Goal: Task Accomplishment & Management: Use online tool/utility

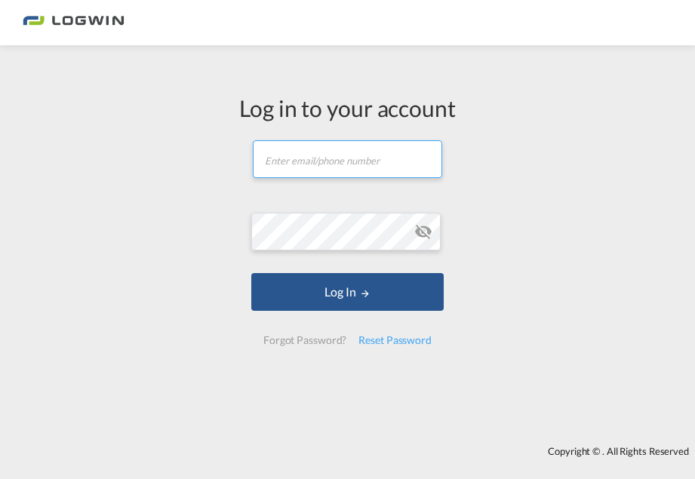
type input "[PERSON_NAME][EMAIL_ADDRESS][PERSON_NAME][DOMAIN_NAME]"
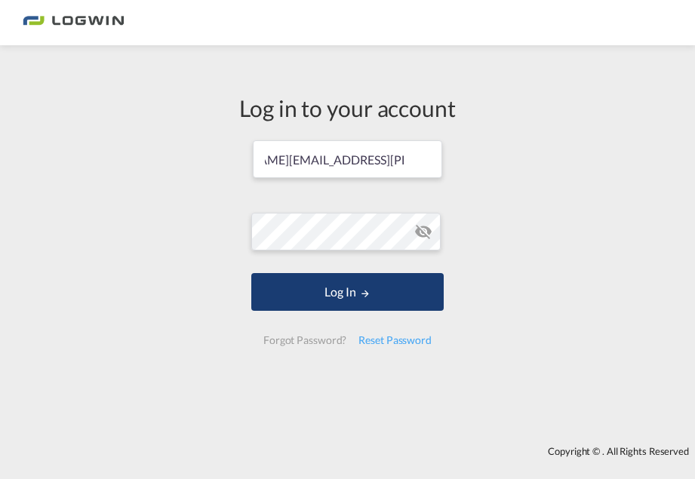
click at [300, 307] on button "Log In" at bounding box center [347, 292] width 192 height 38
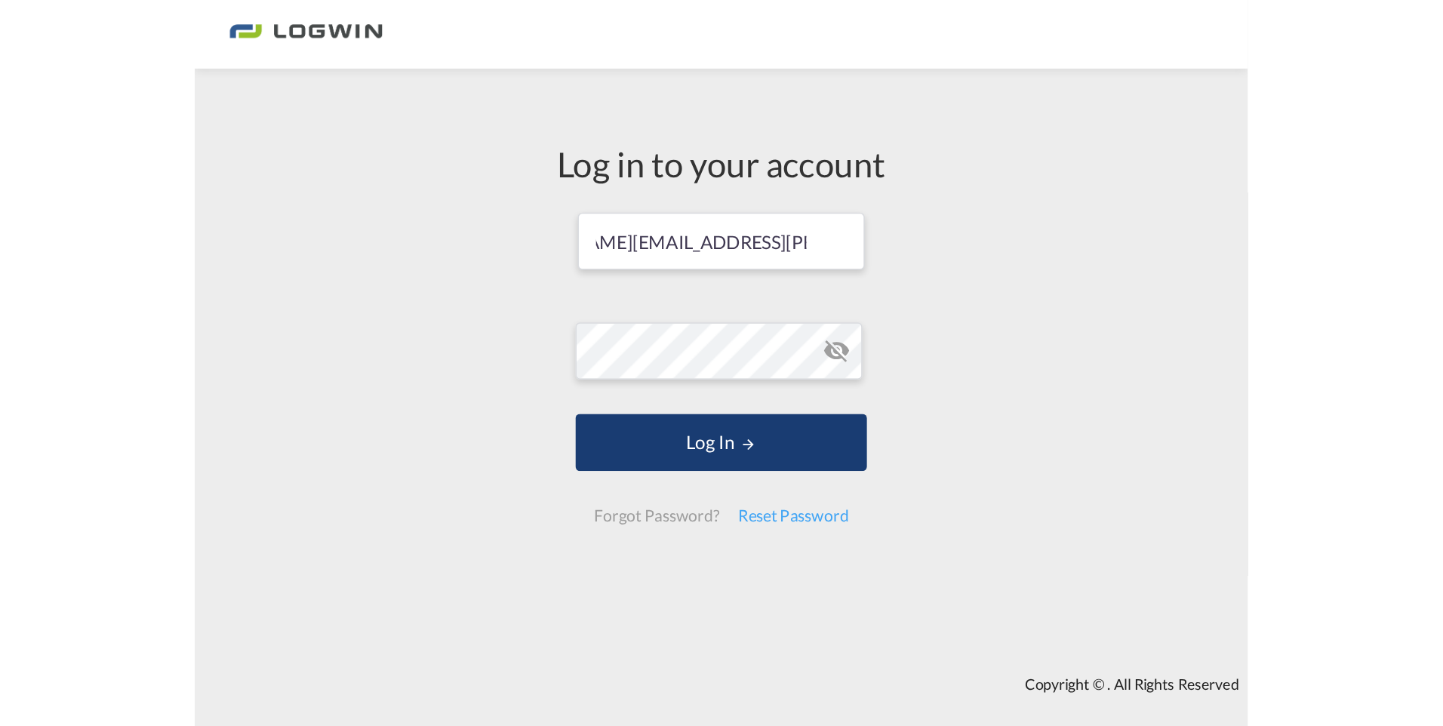
scroll to position [0, 0]
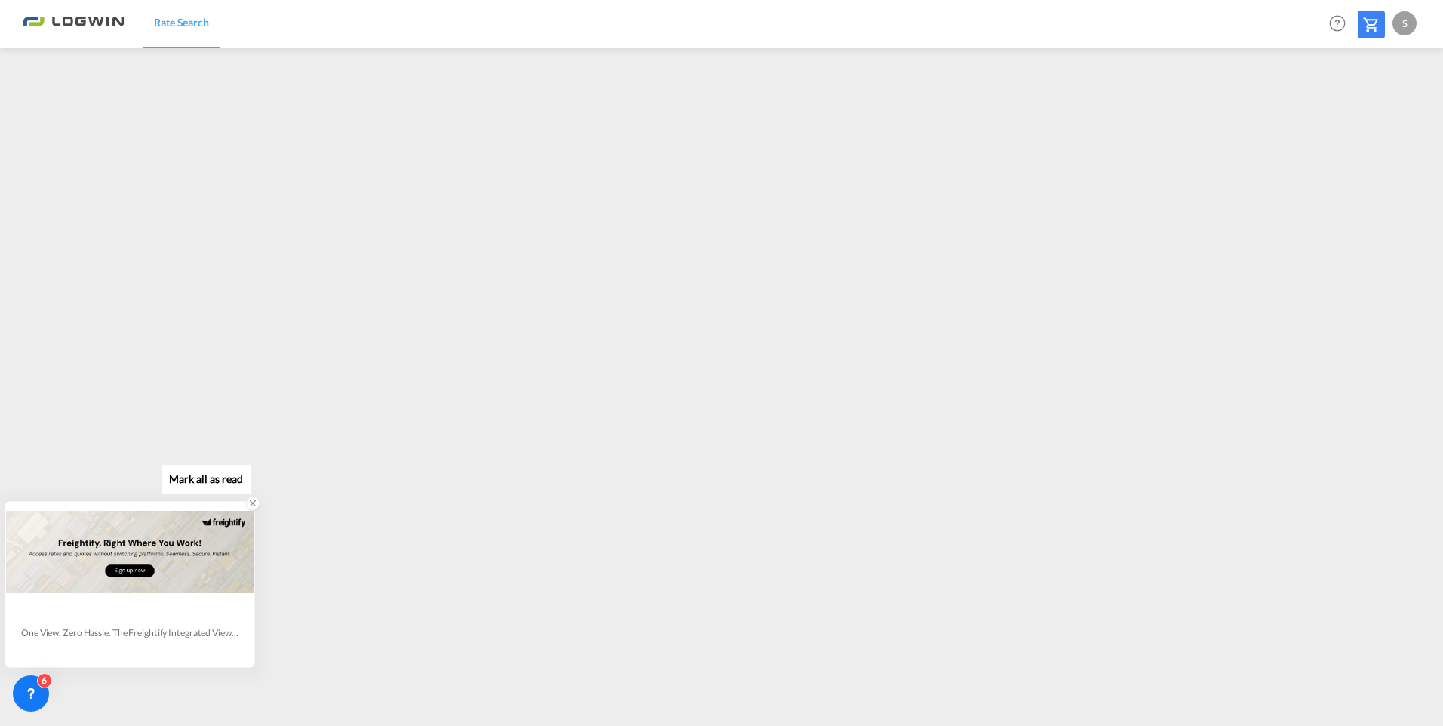
click at [251, 478] on icon at bounding box center [252, 503] width 11 height 11
